Goal: Task Accomplishment & Management: Use online tool/utility

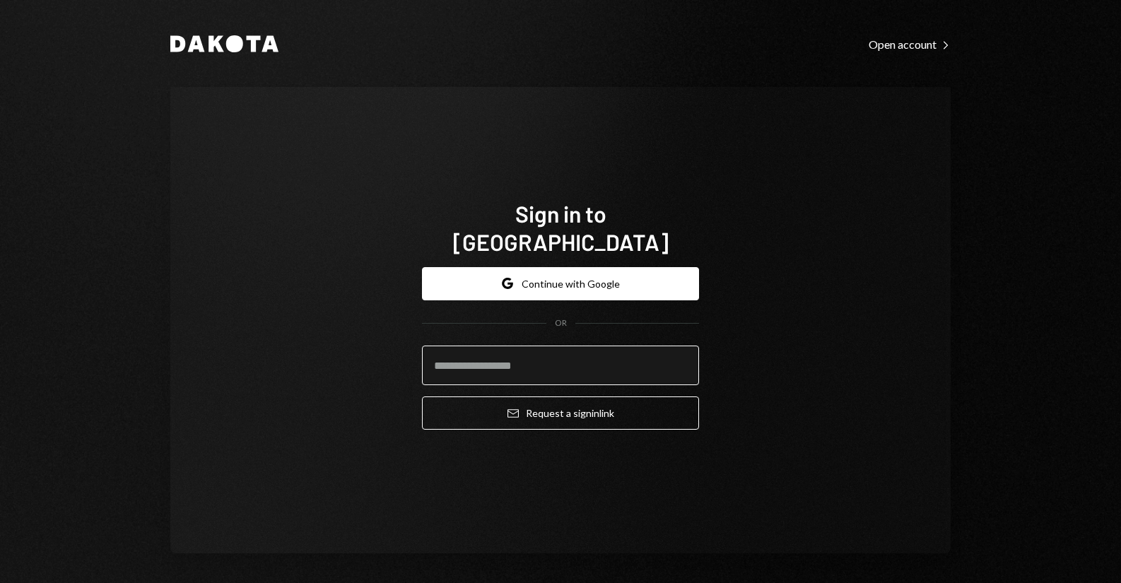
click at [460, 346] on input "email" at bounding box center [560, 366] width 277 height 40
type input "**********"
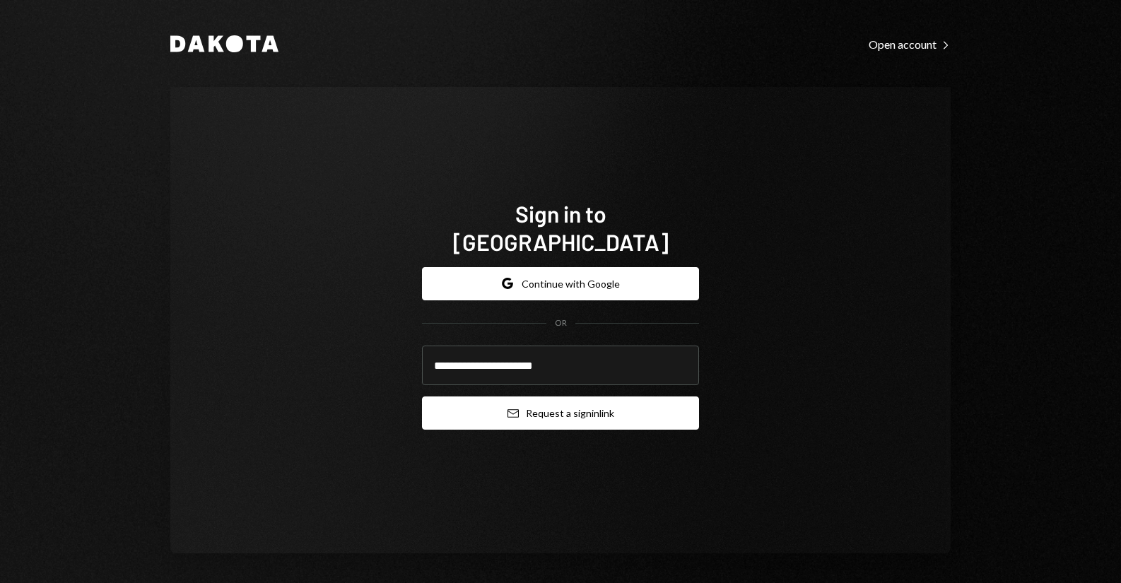
click at [524, 404] on button "Email Request a sign in link" at bounding box center [560, 413] width 277 height 33
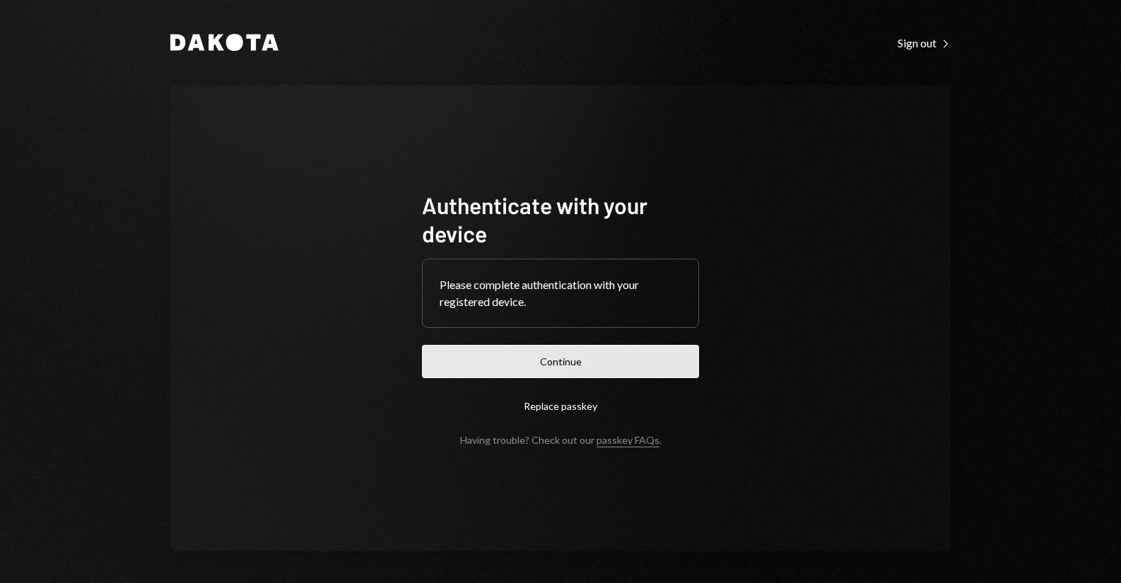
click at [514, 359] on button "Continue" at bounding box center [560, 361] width 277 height 33
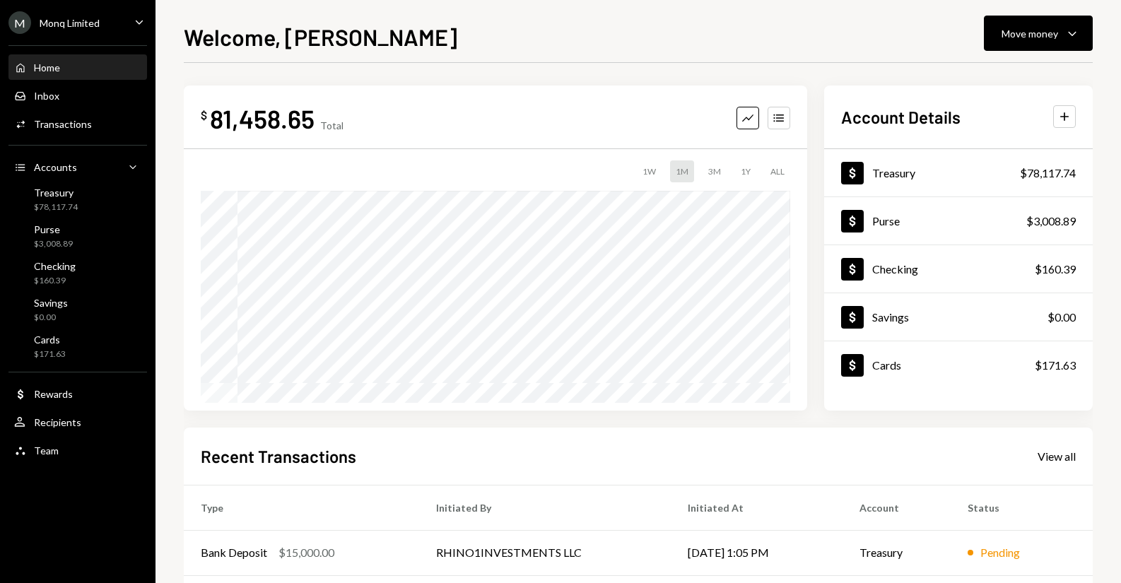
click at [807, 419] on div "$ 81,458.65 Total Graph Accounts 1W 1M 3M 1Y ALL $81,458.65 [DATE] Account Deta…" at bounding box center [638, 436] width 909 height 700
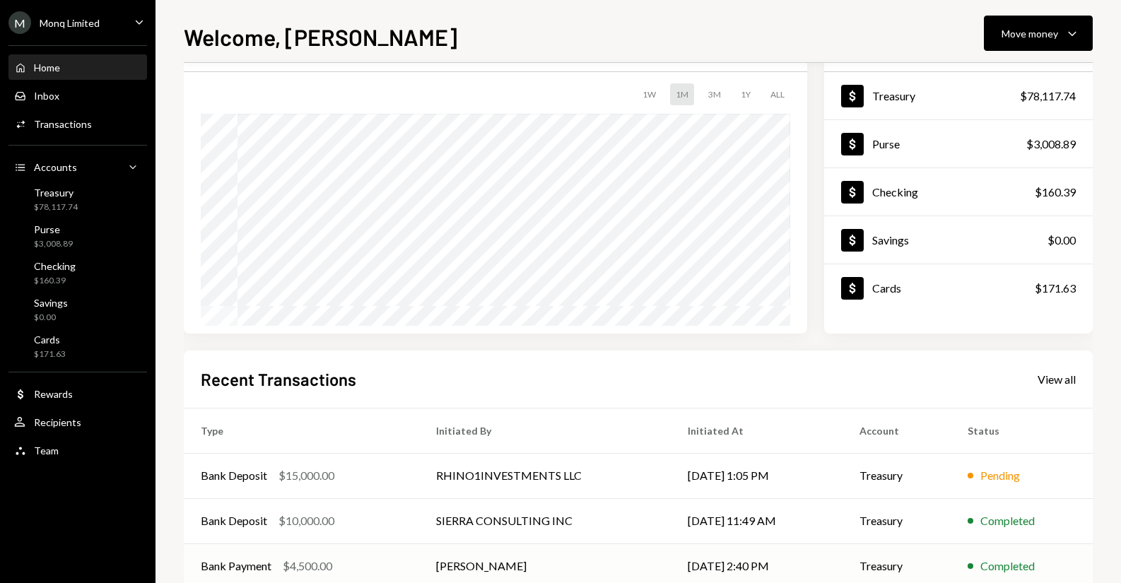
scroll to position [201, 0]
